Goal: Task Accomplishment & Management: Use online tool/utility

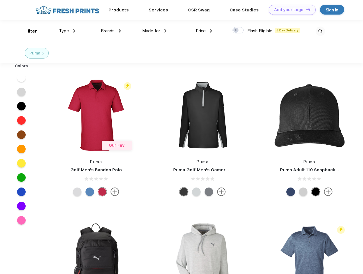
click at [290, 10] on link "Add your Logo Design Tool" at bounding box center [292, 10] width 47 height 10
click at [0, 0] on div "Design Tool" at bounding box center [0, 0] width 0 height 0
click at [306, 9] on link "Add your Logo Design Tool" at bounding box center [292, 10] width 47 height 10
click at [27, 31] on div "Filter" at bounding box center [31, 31] width 12 height 7
click at [67, 31] on span "Type" at bounding box center [64, 30] width 10 height 5
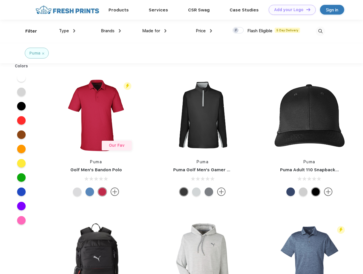
click at [111, 31] on span "Brands" at bounding box center [108, 30] width 14 height 5
click at [155, 31] on span "Made for" at bounding box center [151, 30] width 18 height 5
click at [204, 31] on span "Price" at bounding box center [201, 30] width 10 height 5
click at [239, 31] on div at bounding box center [238, 30] width 11 height 6
click at [237, 31] on input "checkbox" at bounding box center [235, 29] width 4 height 4
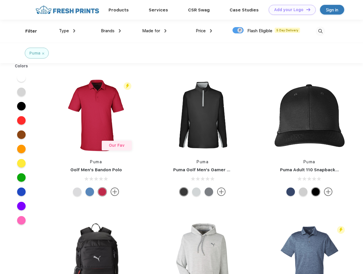
click at [321, 31] on img at bounding box center [320, 31] width 9 height 9
